Goal: Task Accomplishment & Management: Use online tool/utility

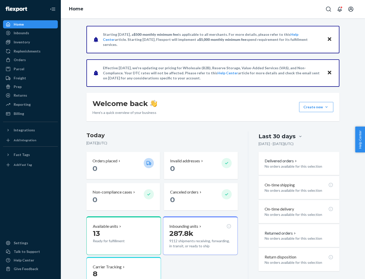
click at [26, 51] on div "Replenishments" at bounding box center [27, 51] width 27 height 5
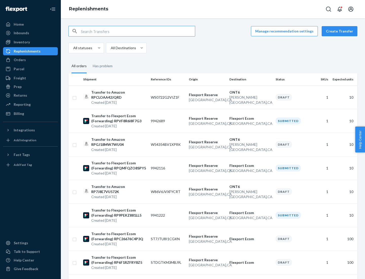
click at [341, 31] on button "Create Transfer" at bounding box center [340, 31] width 36 height 10
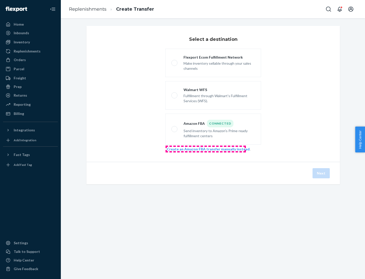
click at [205, 149] on link "Create an Amazon FBA transfer manually instead" at bounding box center [208, 149] width 83 height 4
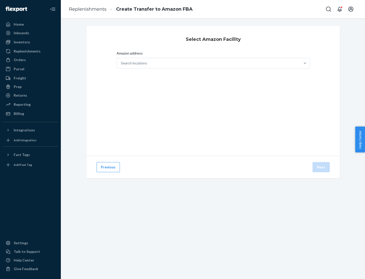
click at [209, 63] on div "Search locations" at bounding box center [208, 63] width 183 height 10
click at [121, 63] on input "Amazon address Search locations" at bounding box center [121, 63] width 1 height 5
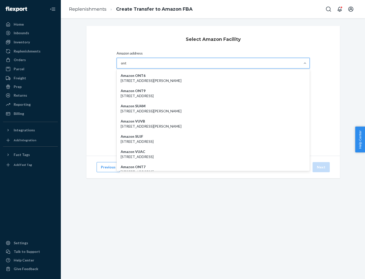
type input "ont6"
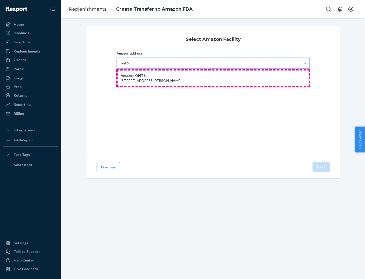
click at [213, 78] on p "[STREET_ADDRESS][PERSON_NAME]" at bounding box center [213, 80] width 185 height 5
click at [129, 66] on input "ont6" at bounding box center [125, 63] width 8 height 5
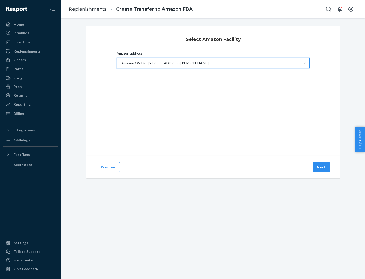
click at [321, 167] on button "Next" at bounding box center [320, 167] width 17 height 10
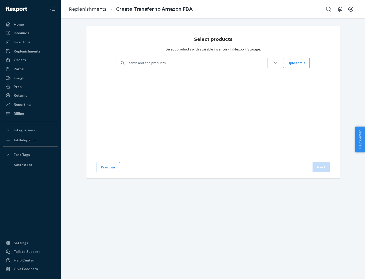
click at [145, 63] on div "Search and add products" at bounding box center [145, 62] width 39 height 5
click at [127, 63] on input "Search and add products" at bounding box center [126, 62] width 1 height 5
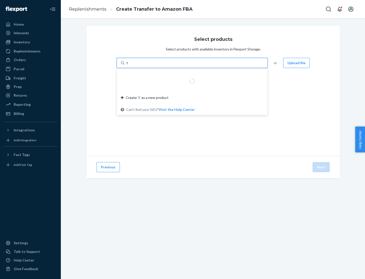
type input "test"
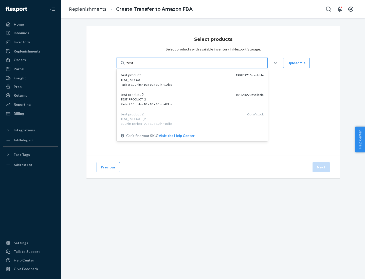
scroll to position [3, 0]
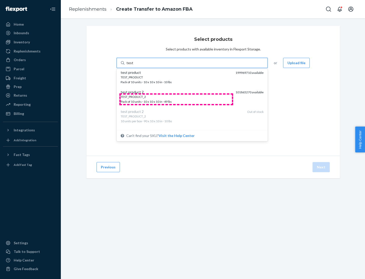
click at [176, 99] on div "TEST_PRODUCT_2 Pack of 10 units · 10 x 10 x 10 in · 49 lbs" at bounding box center [176, 98] width 111 height 9
click at [133, 65] on input "test" at bounding box center [129, 62] width 7 height 5
